Goal: Transaction & Acquisition: Download file/media

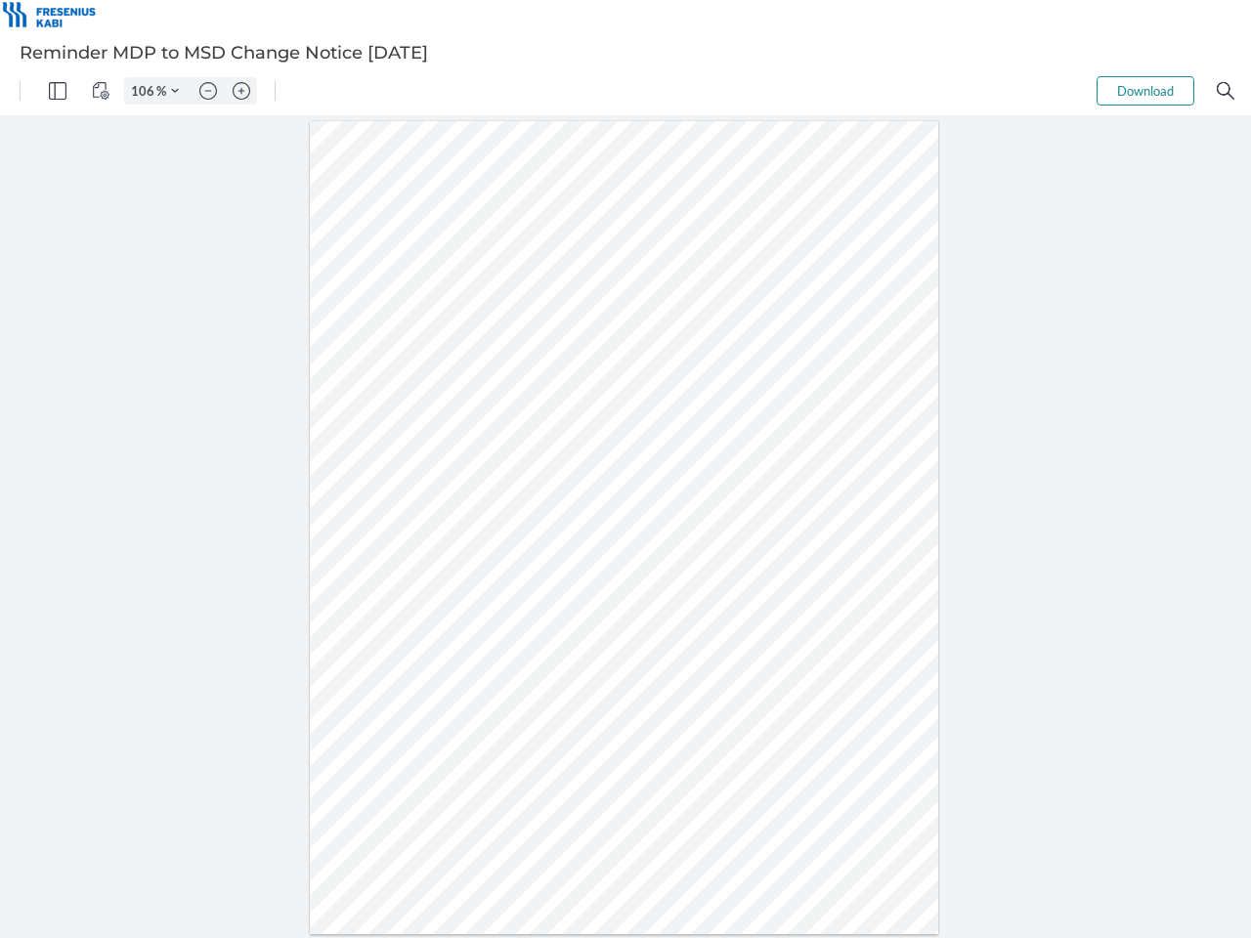
click at [58, 91] on img "Panel" at bounding box center [58, 91] width 18 height 18
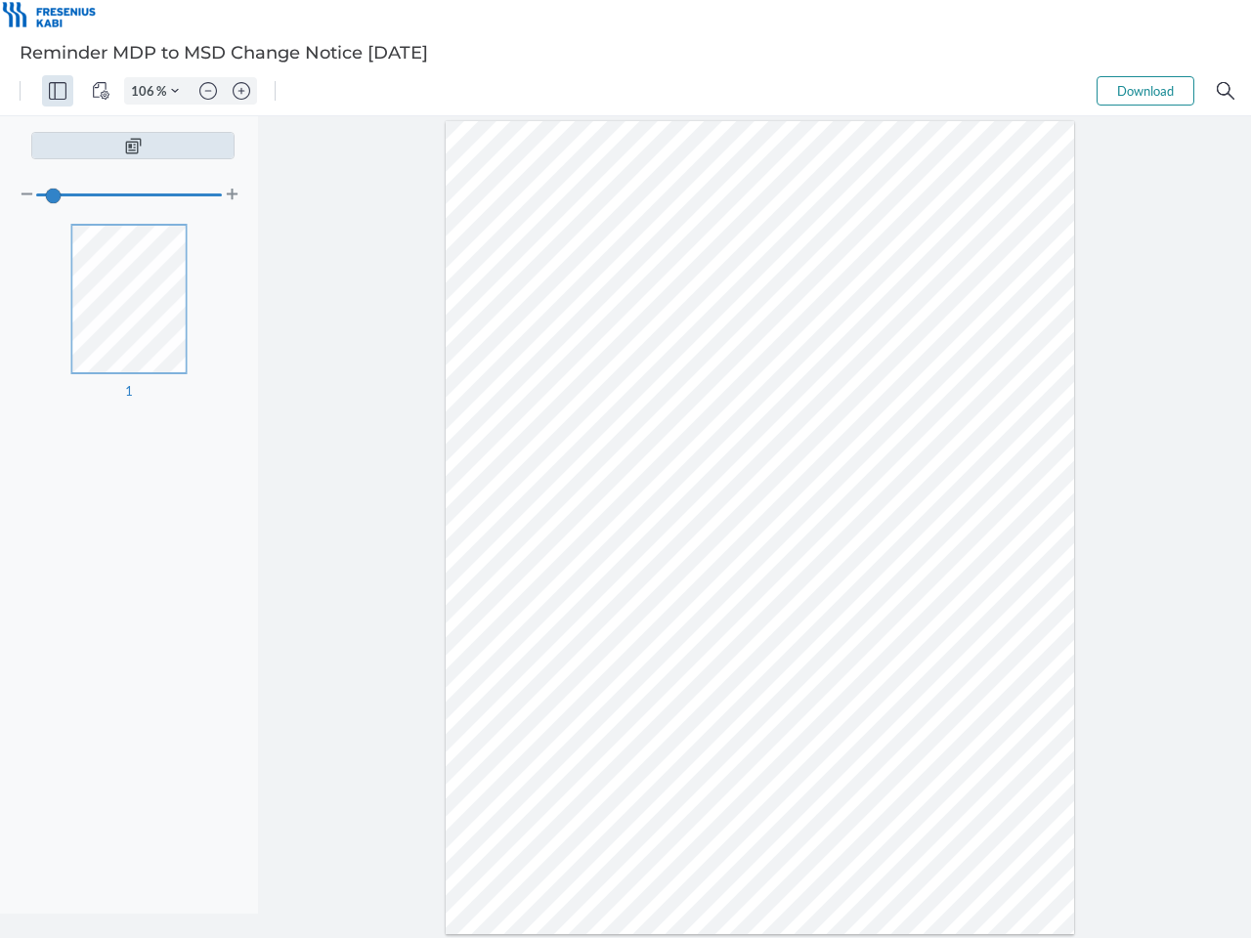
click at [101, 91] on img "View Controls" at bounding box center [101, 91] width 18 height 18
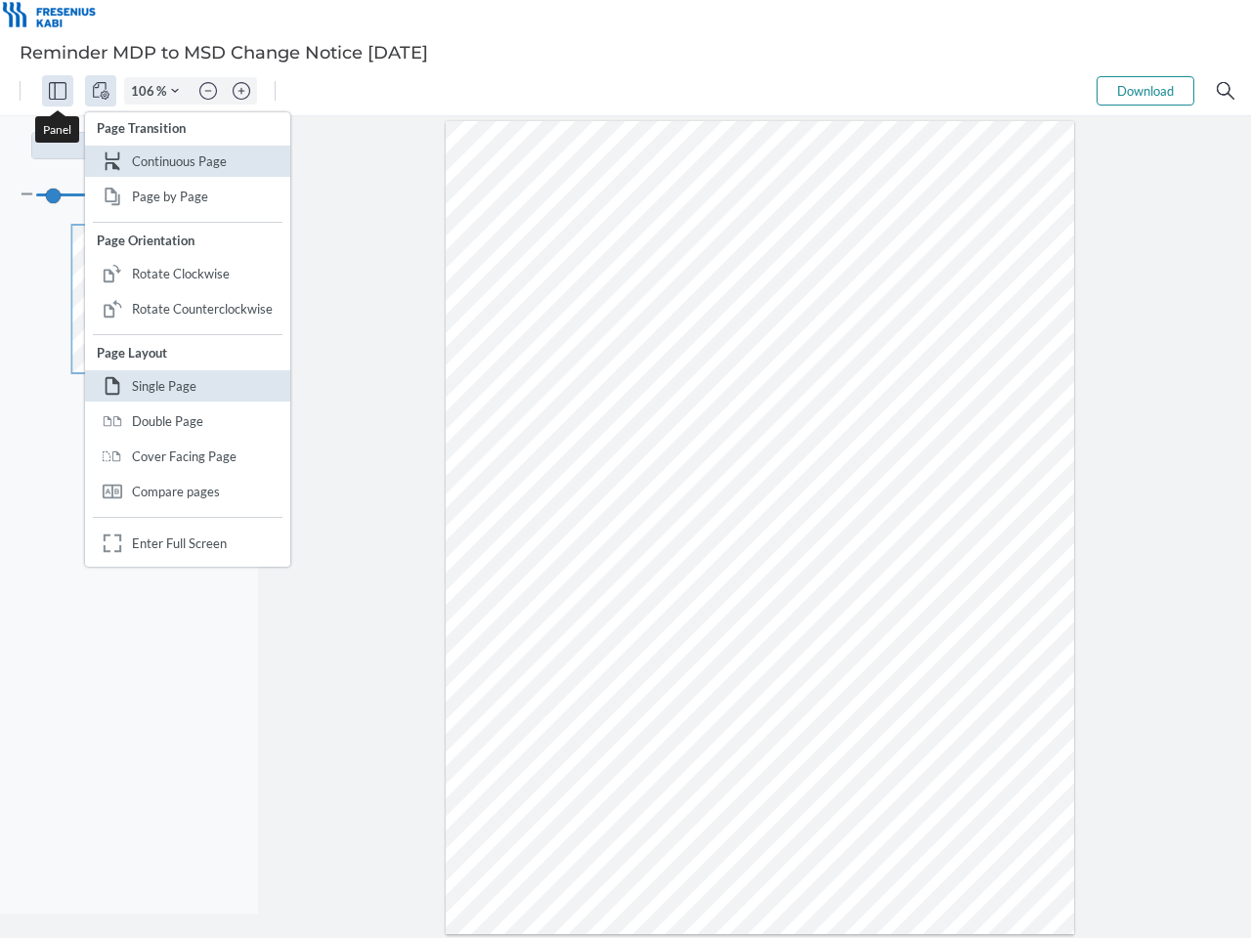
click at [146, 91] on input "106" at bounding box center [140, 91] width 31 height 18
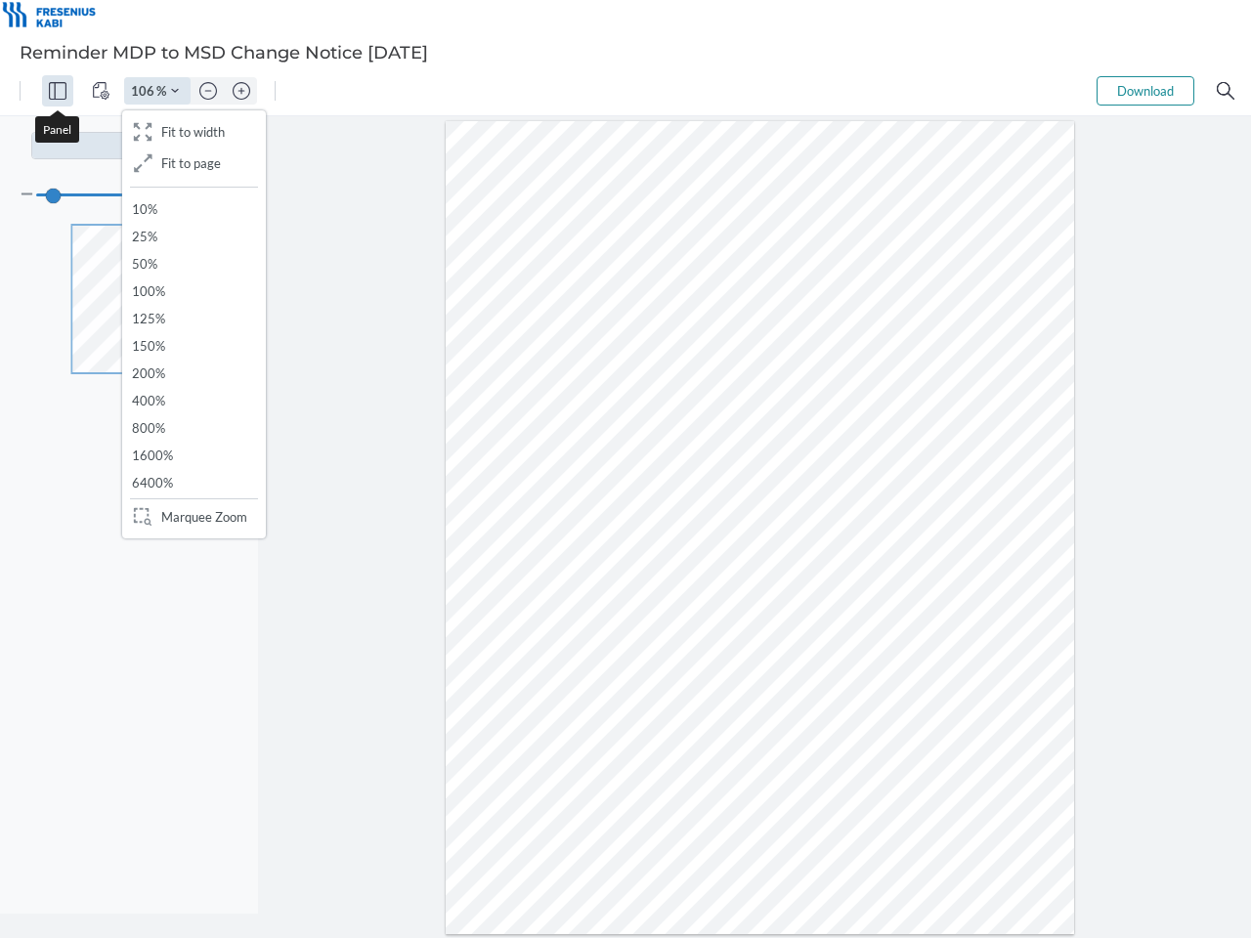
click at [175, 91] on img "Zoom Controls" at bounding box center [175, 91] width 8 height 8
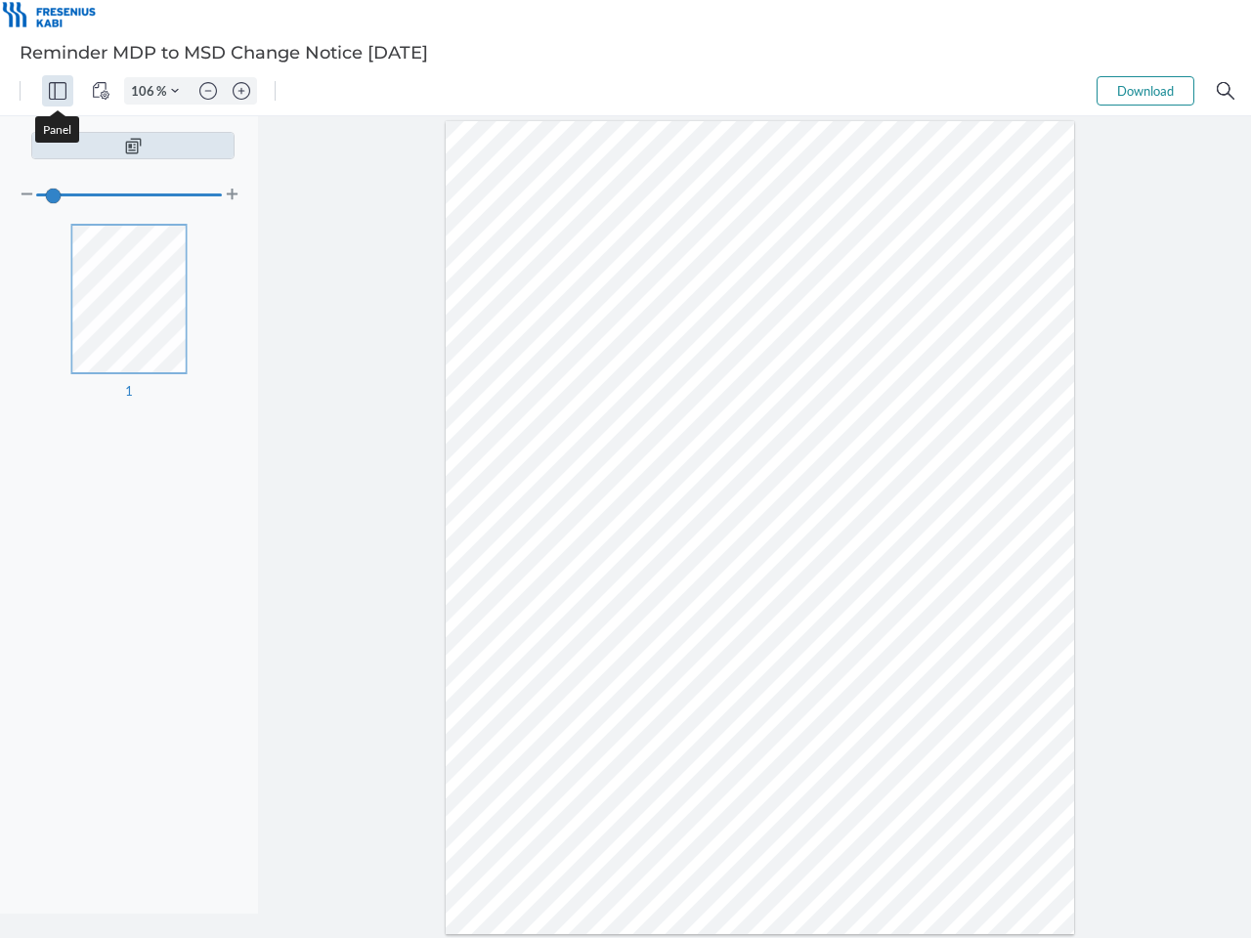
click at [208, 91] on img "Zoom out" at bounding box center [208, 91] width 18 height 18
click at [241, 91] on img "Zoom in" at bounding box center [242, 91] width 18 height 18
type input "106"
click at [1145, 91] on button "Download" at bounding box center [1145, 90] width 98 height 29
click at [1225, 91] on img "Search" at bounding box center [1226, 91] width 18 height 18
